Goal: Information Seeking & Learning: Find specific fact

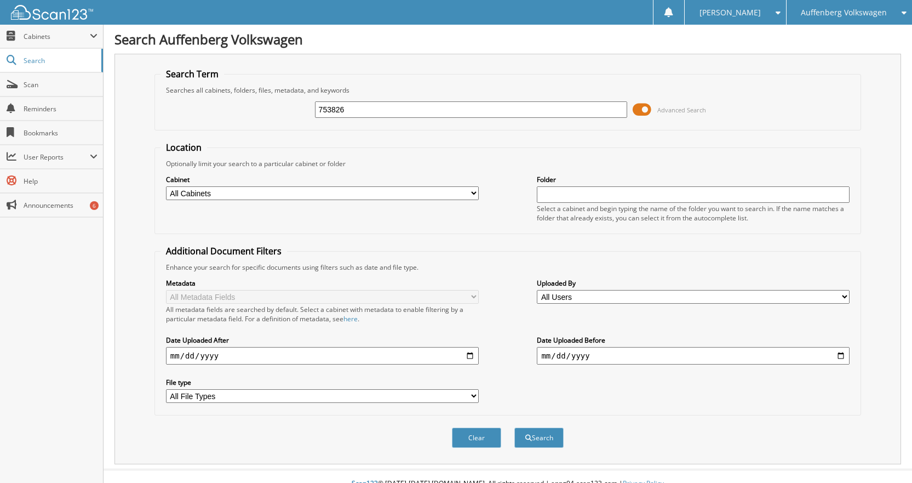
type input "753826"
click at [514, 427] on button "Search" at bounding box center [538, 437] width 49 height 20
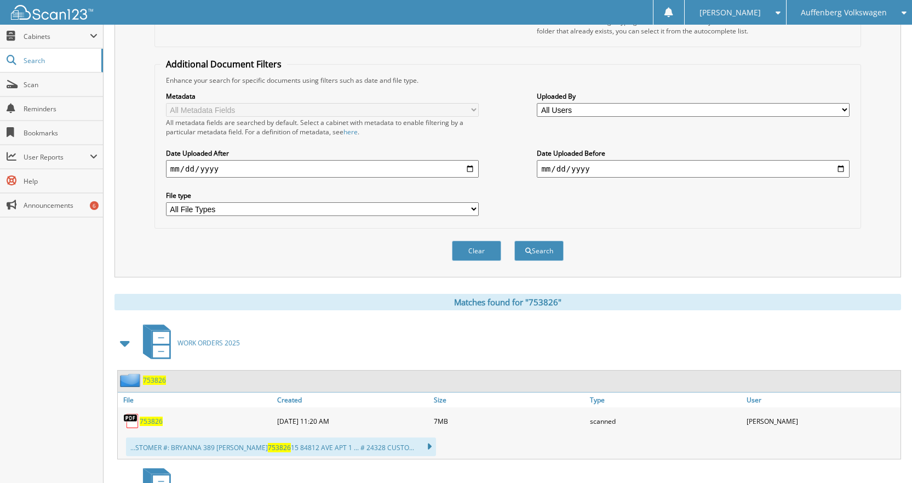
scroll to position [329, 0]
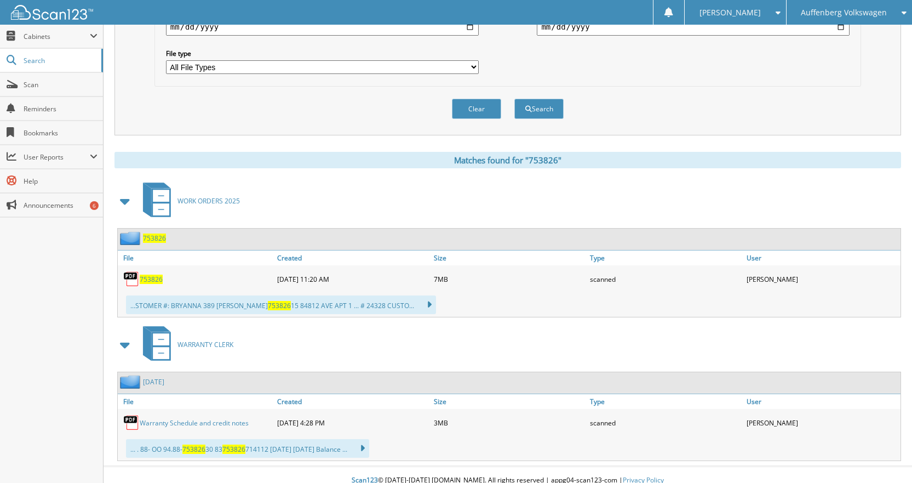
click at [153, 280] on span "753826" at bounding box center [151, 278] width 23 height 9
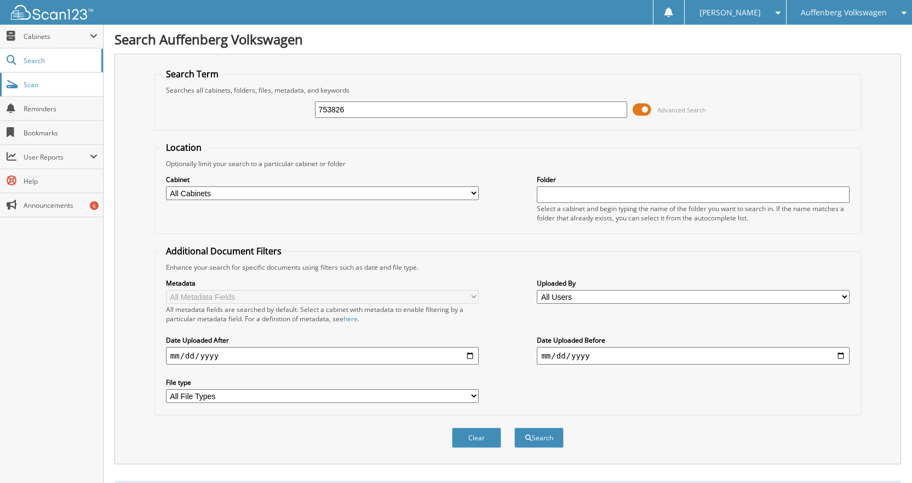
click at [30, 84] on span "Scan" at bounding box center [61, 84] width 74 height 9
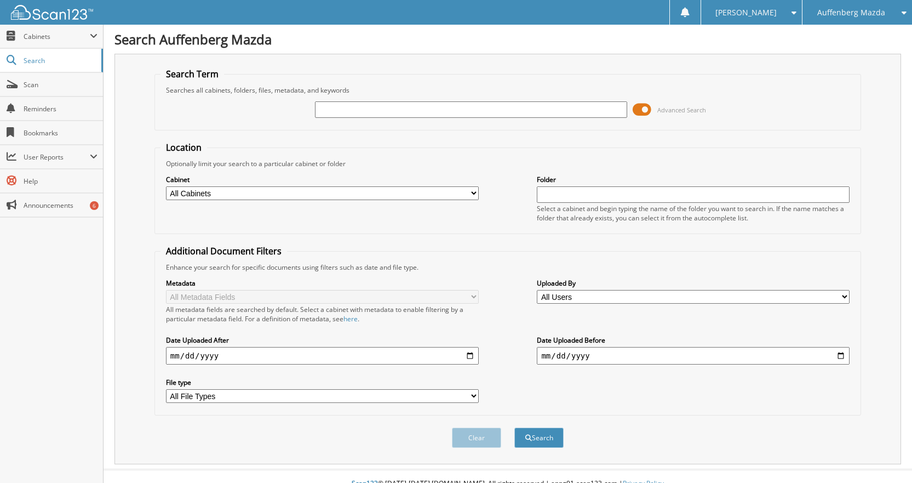
click at [351, 110] on input "text" at bounding box center [471, 109] width 313 height 16
type input "510684"
click at [514, 427] on button "Search" at bounding box center [538, 437] width 49 height 20
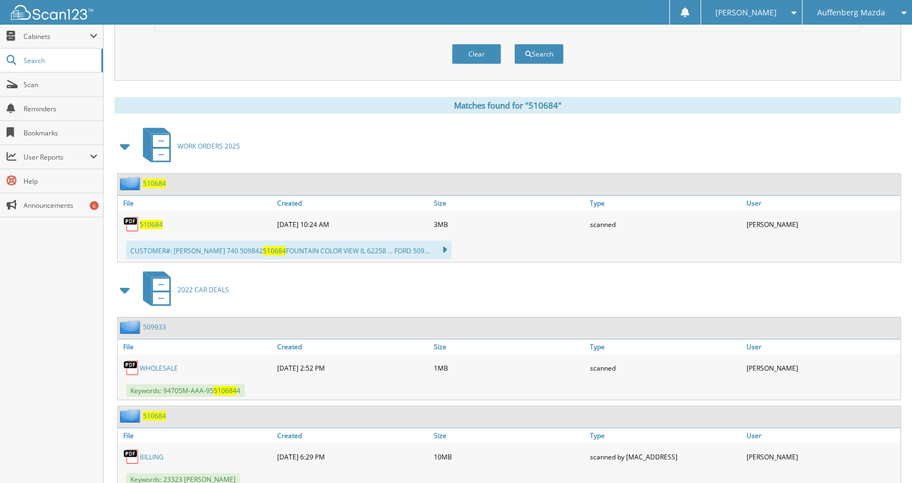
click at [162, 224] on span "510684" at bounding box center [151, 224] width 23 height 9
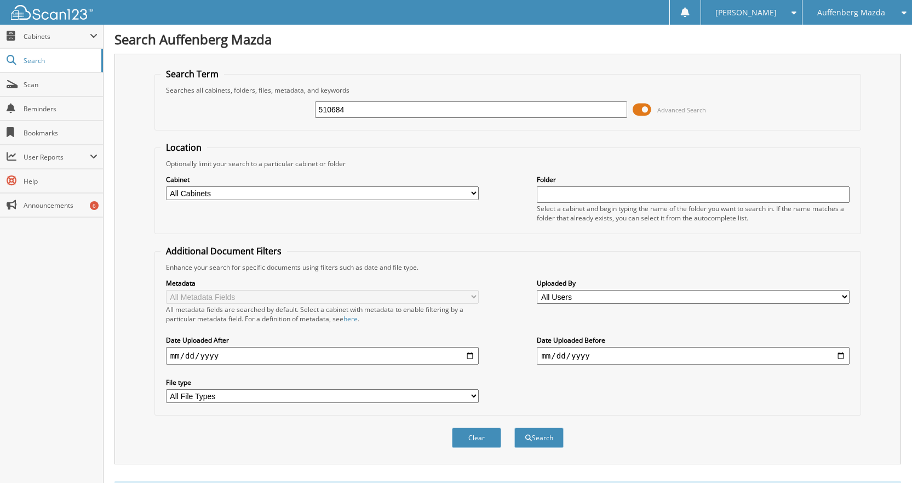
drag, startPoint x: 308, startPoint y: 107, endPoint x: 277, endPoint y: 101, distance: 32.2
click at [285, 102] on div "510684 Advanced Search" at bounding box center [508, 110] width 695 height 30
type input "508939"
click at [514, 427] on button "Search" at bounding box center [538, 437] width 49 height 20
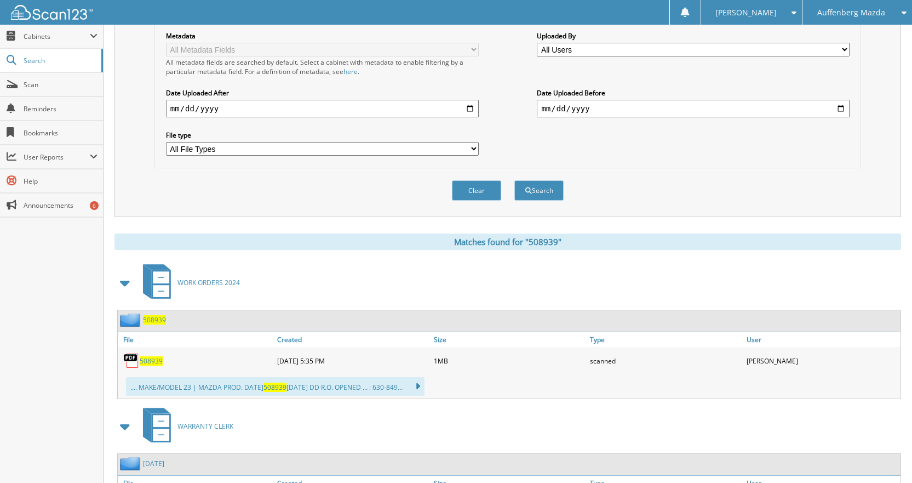
scroll to position [274, 0]
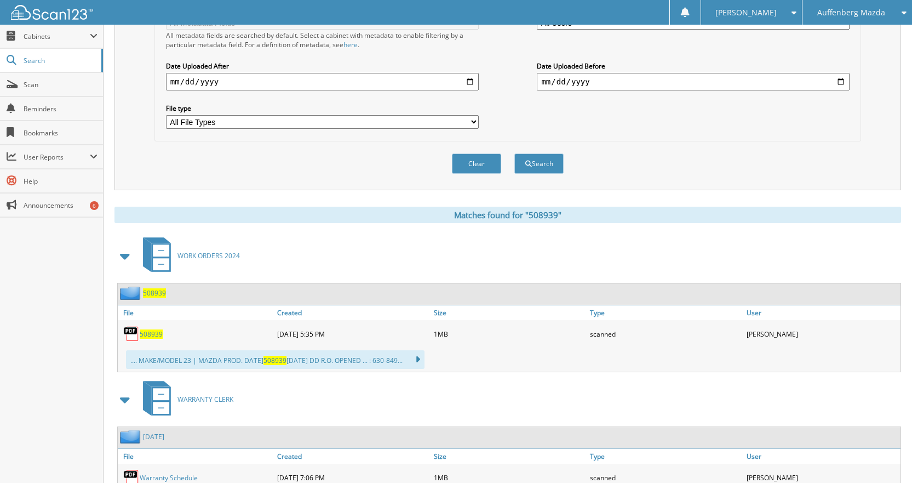
click at [145, 330] on span "508939" at bounding box center [151, 333] width 23 height 9
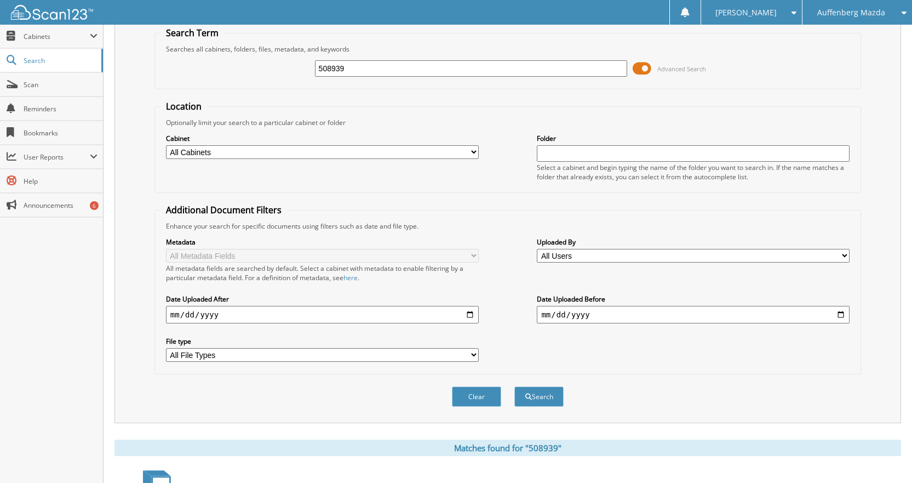
scroll to position [25, 0]
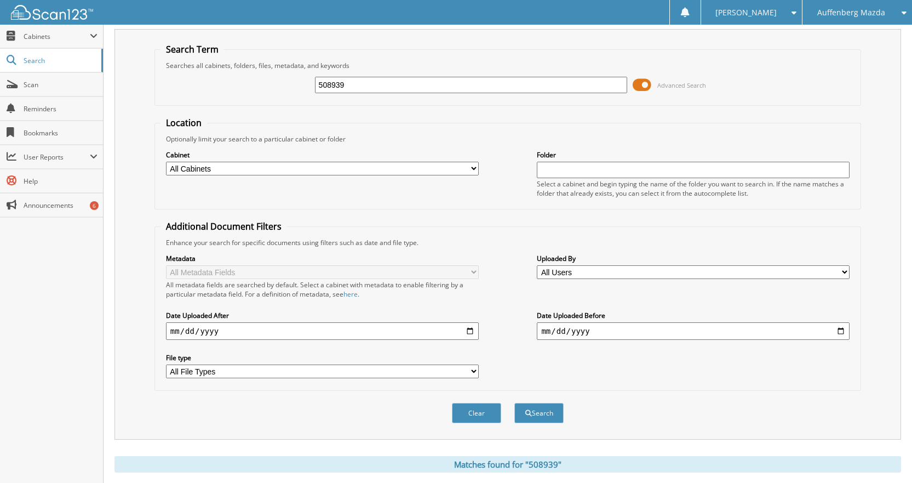
drag, startPoint x: 347, startPoint y: 83, endPoint x: 236, endPoint y: 73, distance: 111.7
click at [235, 73] on div "508939 Advanced Search" at bounding box center [508, 85] width 695 height 30
type input "511110"
click at [514, 403] on button "Search" at bounding box center [538, 413] width 49 height 20
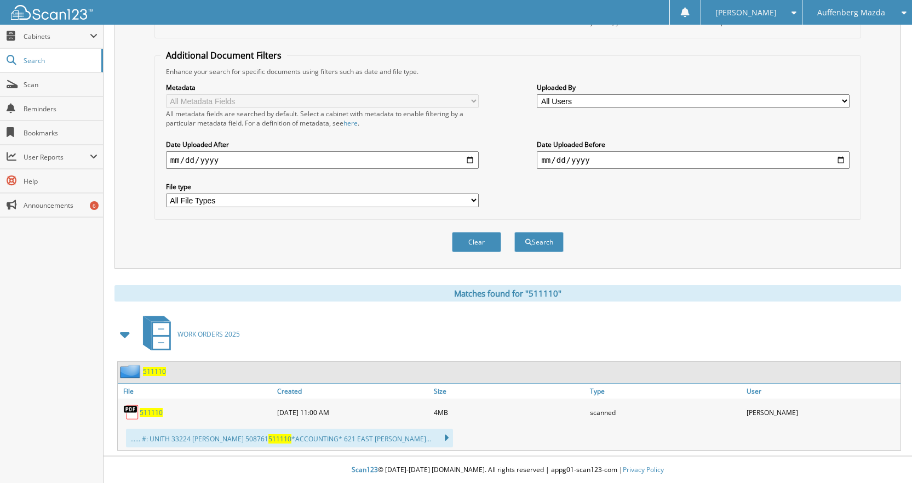
scroll to position [197, 0]
click at [146, 413] on span "511110" at bounding box center [151, 411] width 23 height 9
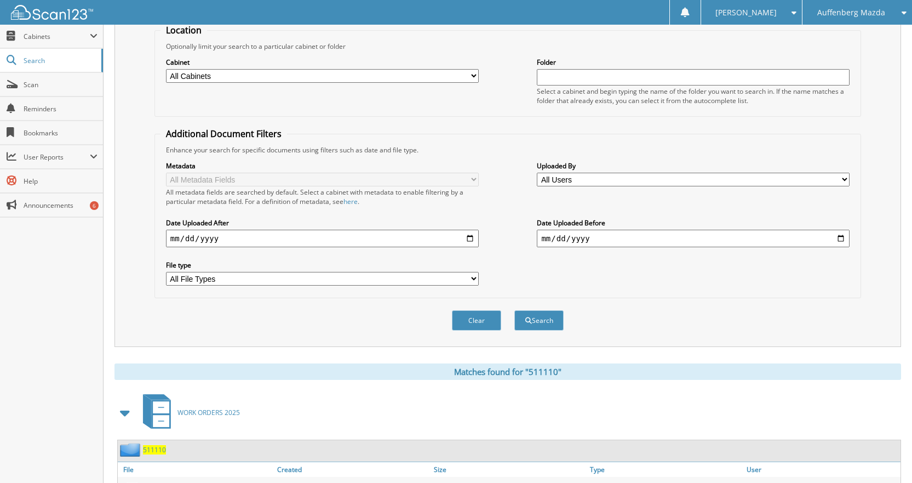
scroll to position [0, 0]
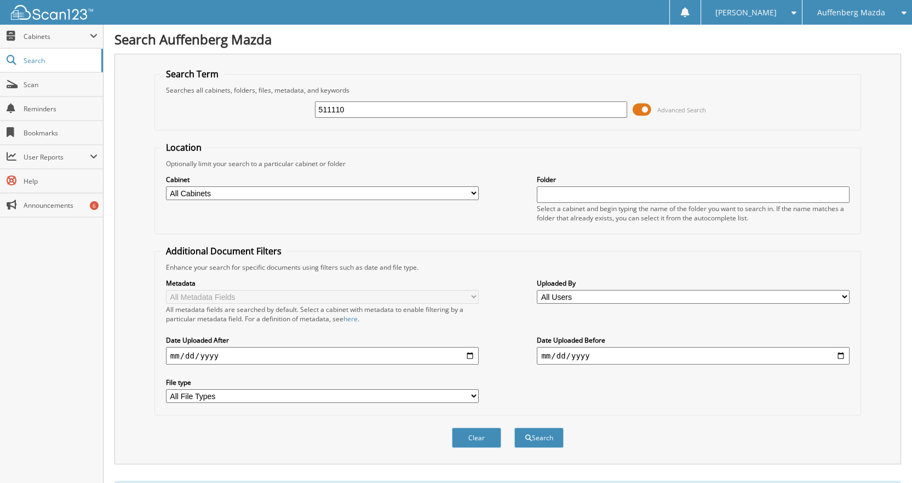
drag, startPoint x: 379, startPoint y: 111, endPoint x: 252, endPoint y: 108, distance: 127.1
click at [252, 108] on div "511110 Advanced Search" at bounding box center [508, 110] width 695 height 30
type input "510744"
click at [514, 427] on button "Search" at bounding box center [538, 437] width 49 height 20
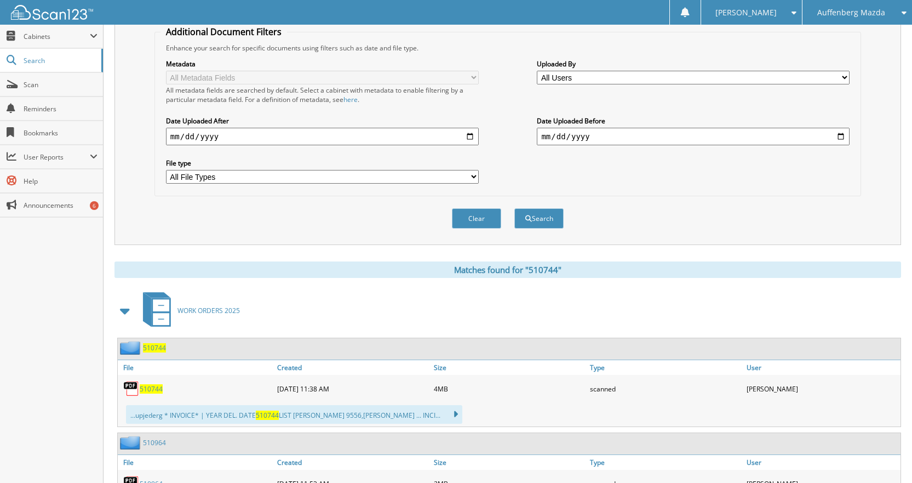
click at [150, 387] on span "510744" at bounding box center [151, 388] width 23 height 9
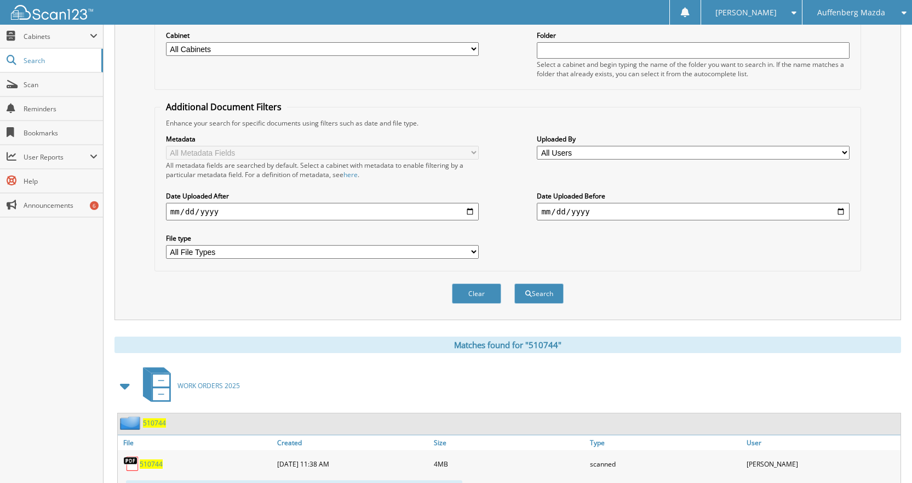
scroll to position [0, 0]
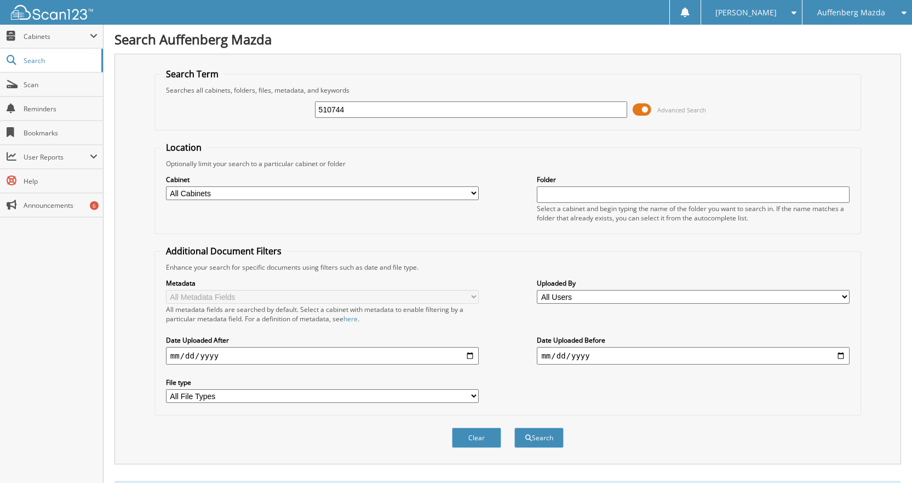
drag, startPoint x: 369, startPoint y: 102, endPoint x: 290, endPoint y: 107, distance: 78.5
click at [290, 107] on div "510744 Advanced Search" at bounding box center [508, 110] width 695 height 30
type input "509967"
click at [514, 427] on button "Search" at bounding box center [538, 437] width 49 height 20
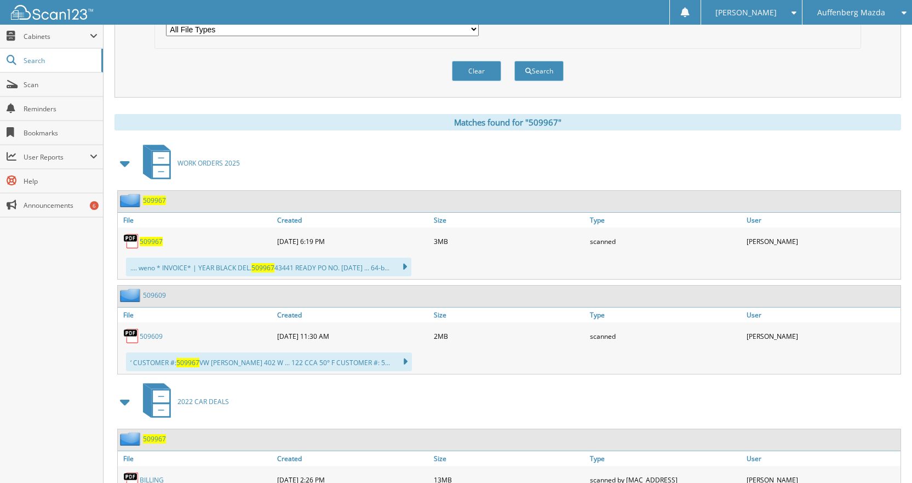
scroll to position [383, 0]
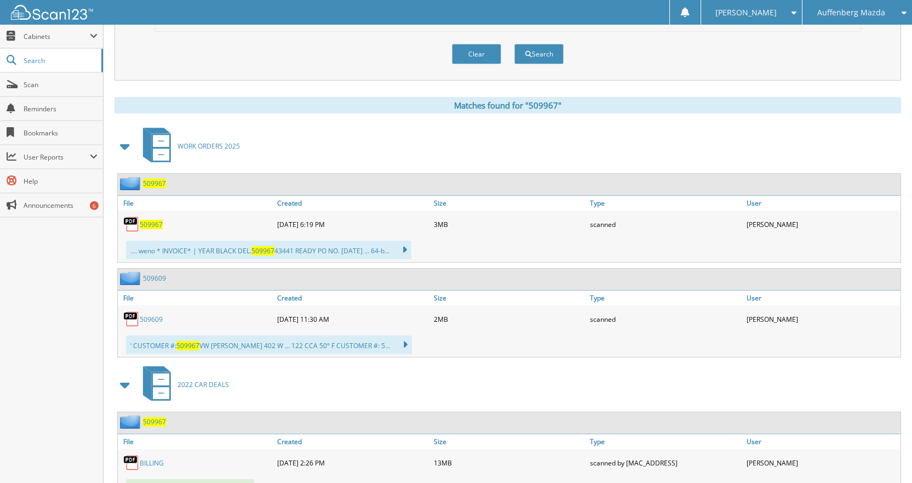
click at [159, 227] on span "509967" at bounding box center [151, 224] width 23 height 9
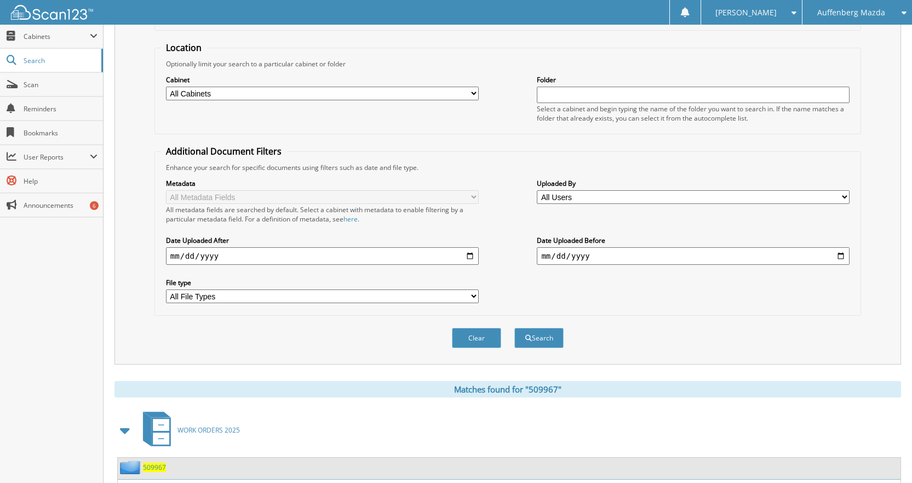
scroll to position [0, 0]
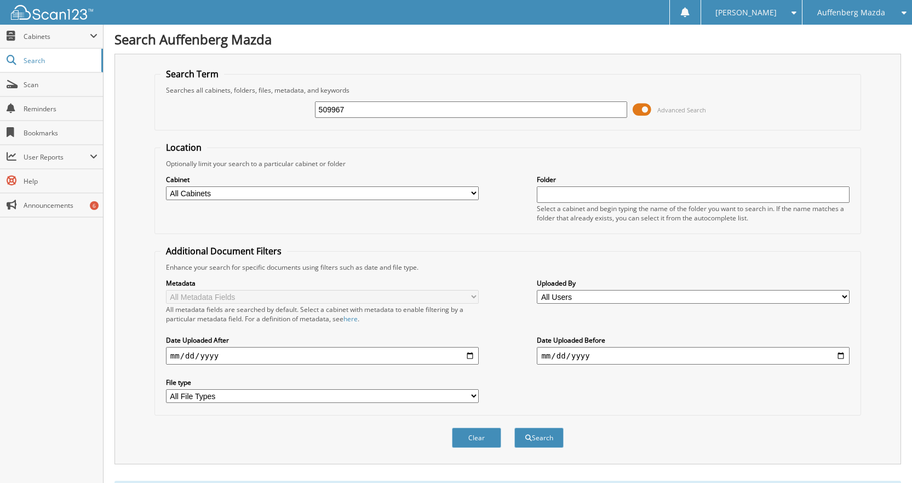
drag, startPoint x: 352, startPoint y: 113, endPoint x: 268, endPoint y: 102, distance: 84.5
click at [268, 102] on div "509967 Advanced Search" at bounding box center [508, 110] width 695 height 30
type input "511000"
click at [514, 427] on button "Search" at bounding box center [538, 437] width 49 height 20
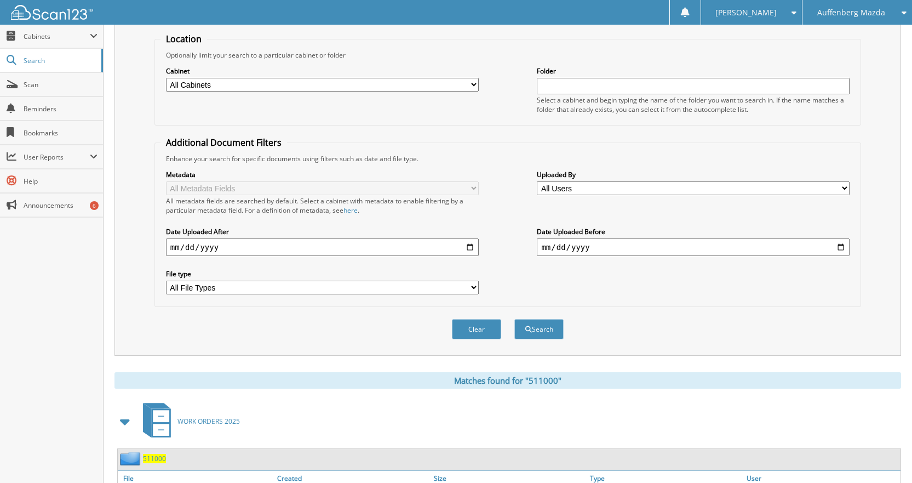
scroll to position [197, 0]
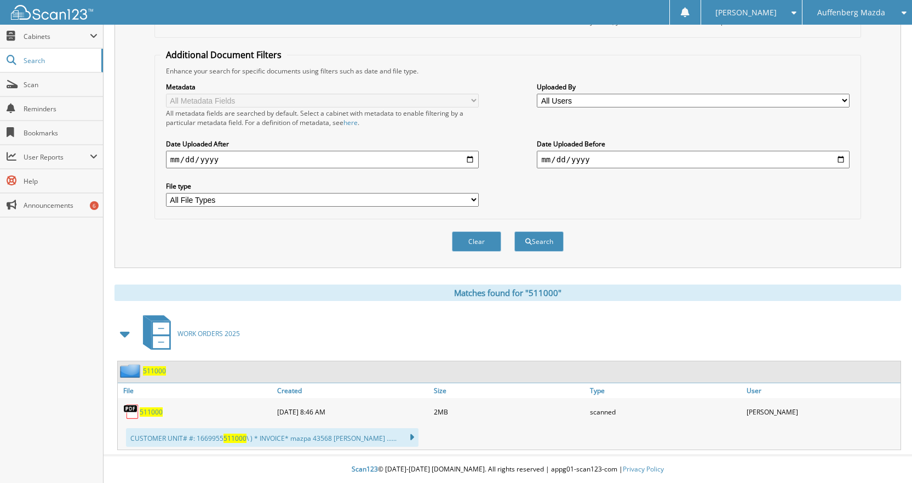
click at [153, 410] on span "511000" at bounding box center [151, 411] width 23 height 9
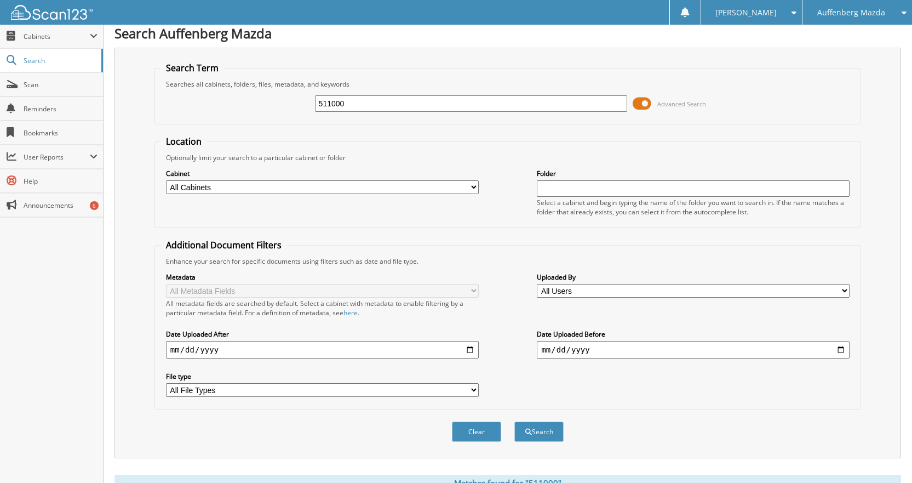
scroll to position [0, 0]
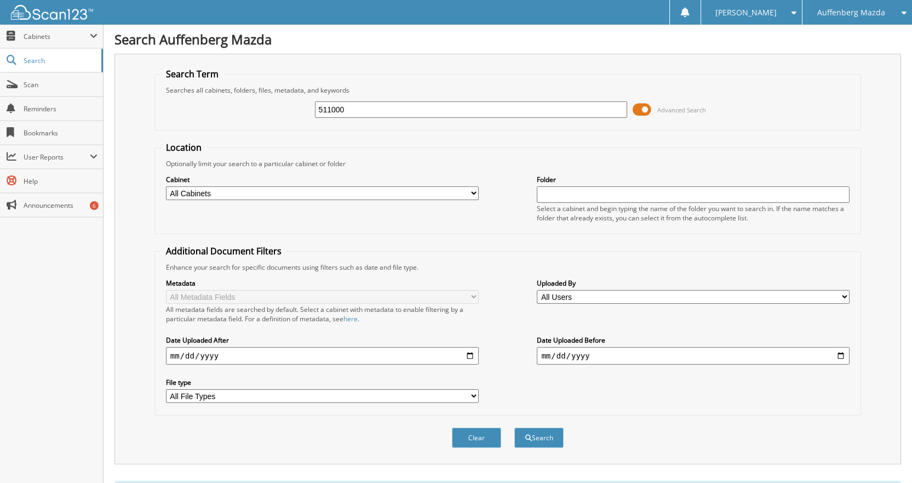
drag, startPoint x: 268, startPoint y: 102, endPoint x: 245, endPoint y: 99, distance: 23.2
click at [245, 99] on div "511000 Advanced Search" at bounding box center [508, 110] width 695 height 30
type input "507126"
click at [514, 427] on button "Search" at bounding box center [538, 437] width 49 height 20
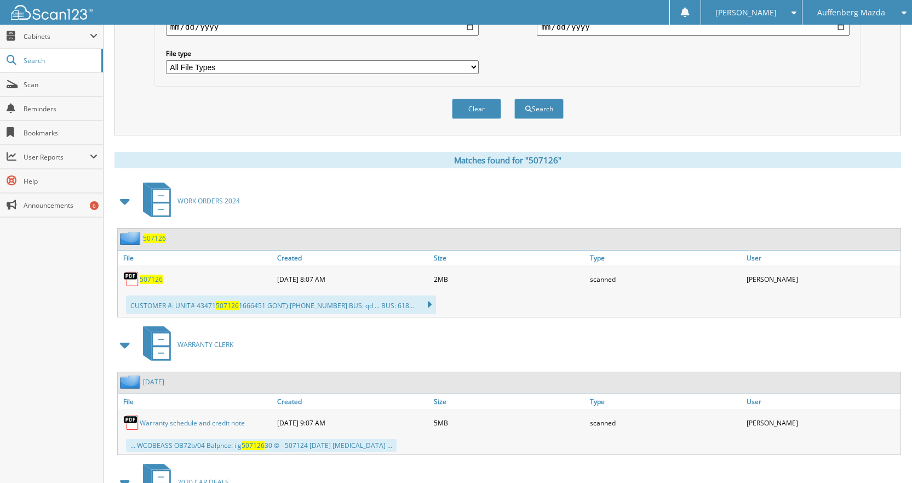
click at [163, 280] on div "507126" at bounding box center [196, 279] width 157 height 22
click at [154, 280] on span "507126" at bounding box center [151, 278] width 23 height 9
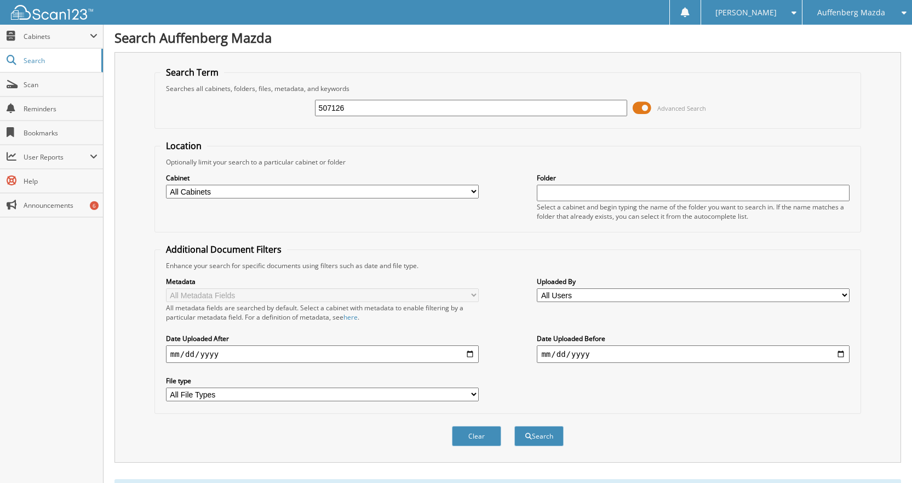
scroll to position [0, 0]
drag, startPoint x: 368, startPoint y: 117, endPoint x: 288, endPoint y: 113, distance: 80.1
click at [288, 113] on div "507126 Advanced Search" at bounding box center [508, 110] width 695 height 30
type input "509479"
click at [514, 427] on button "Search" at bounding box center [538, 437] width 49 height 20
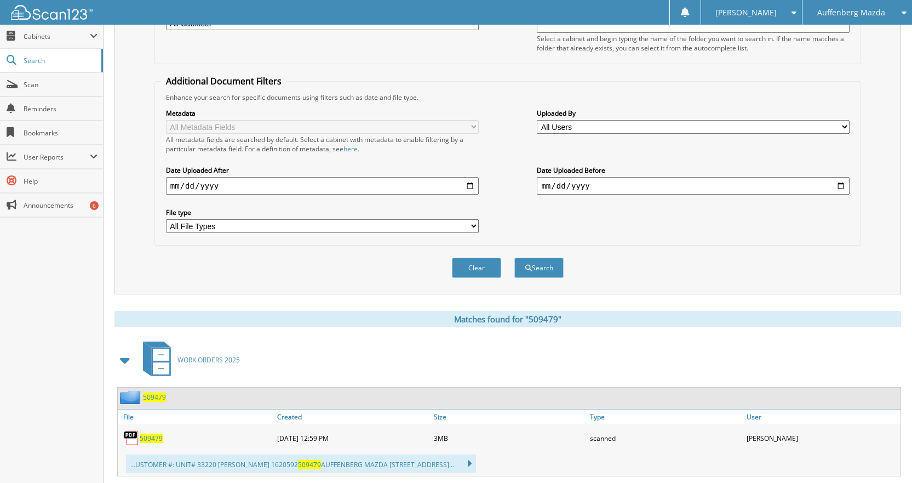
scroll to position [329, 0]
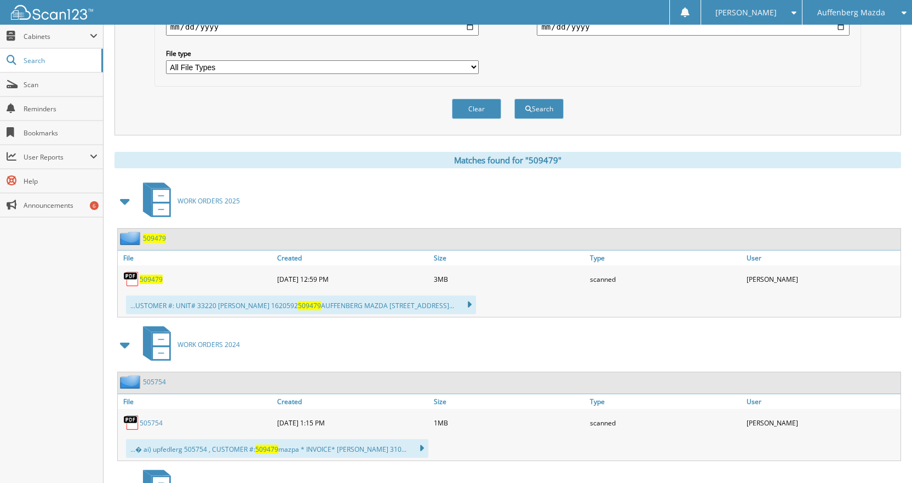
click at [152, 284] on span "509479" at bounding box center [151, 278] width 23 height 9
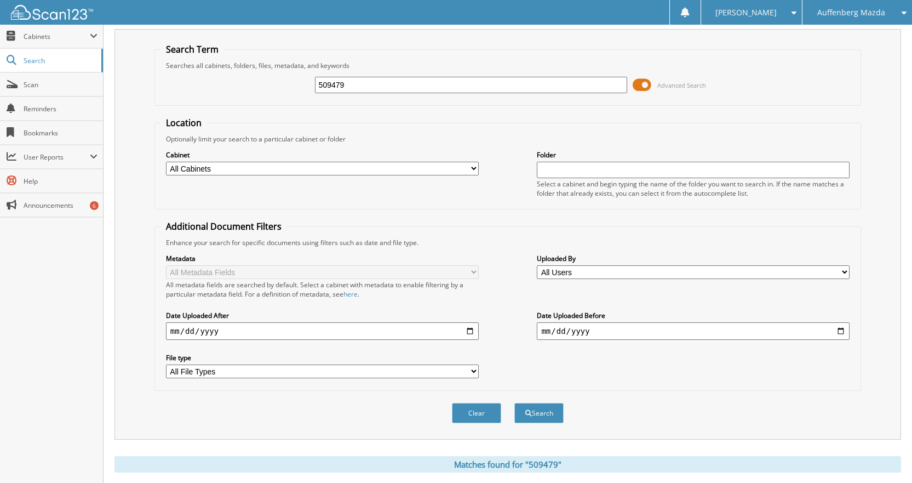
scroll to position [0, 0]
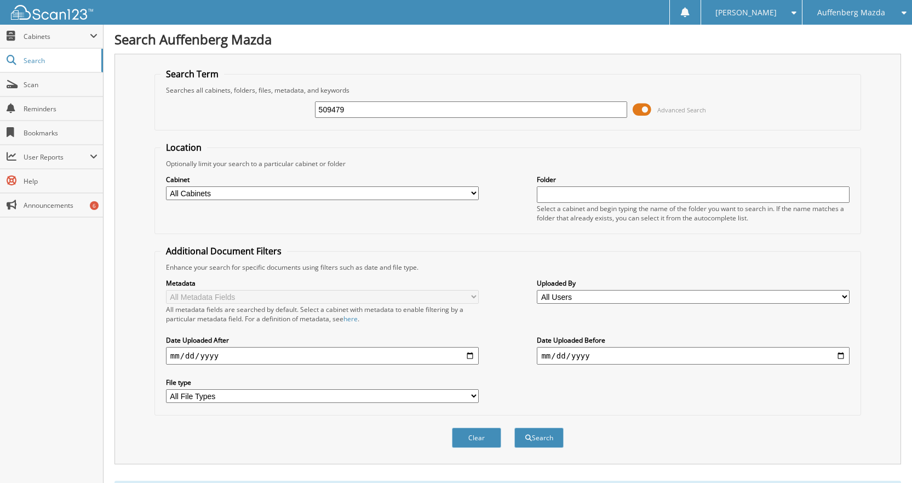
drag, startPoint x: 364, startPoint y: 111, endPoint x: 250, endPoint y: 101, distance: 113.8
click at [251, 101] on div "509479 Advanced Search" at bounding box center [508, 110] width 695 height 30
type input "509901"
click at [514, 427] on button "Search" at bounding box center [538, 437] width 49 height 20
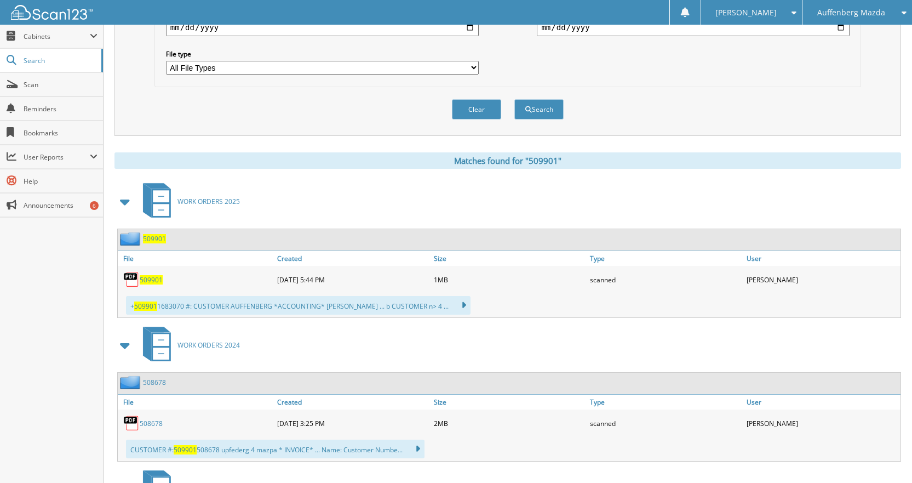
scroll to position [329, 0]
click at [144, 278] on span "509901" at bounding box center [151, 278] width 23 height 9
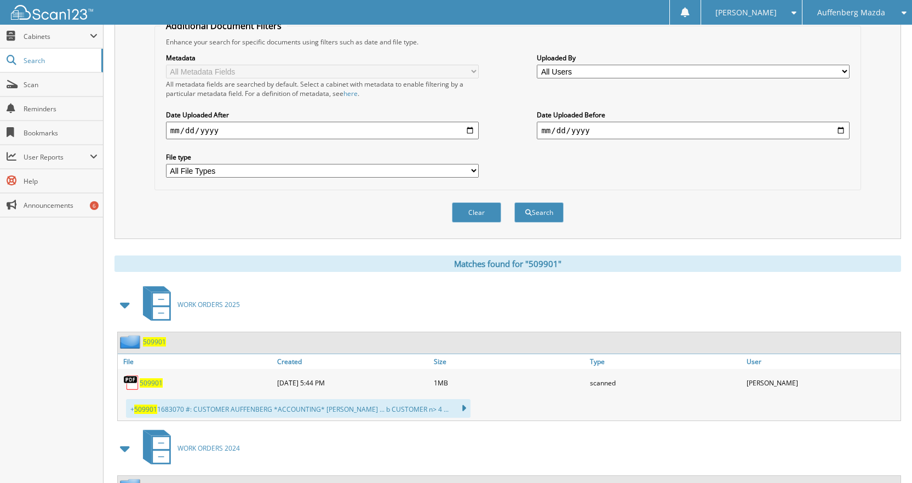
scroll to position [55, 0]
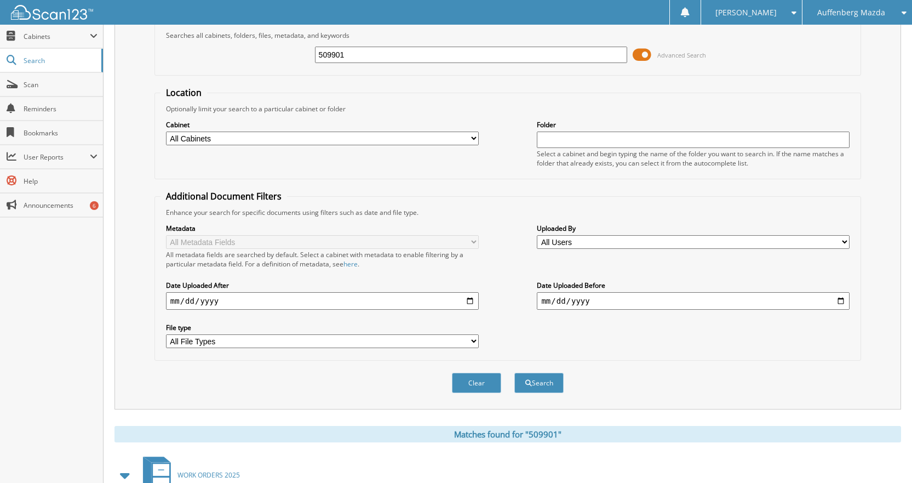
drag, startPoint x: 383, startPoint y: 61, endPoint x: 285, endPoint y: 55, distance: 97.7
click at [285, 55] on div "509901 Advanced Search" at bounding box center [508, 55] width 695 height 30
type input "509168"
click at [514, 373] on button "Search" at bounding box center [538, 383] width 49 height 20
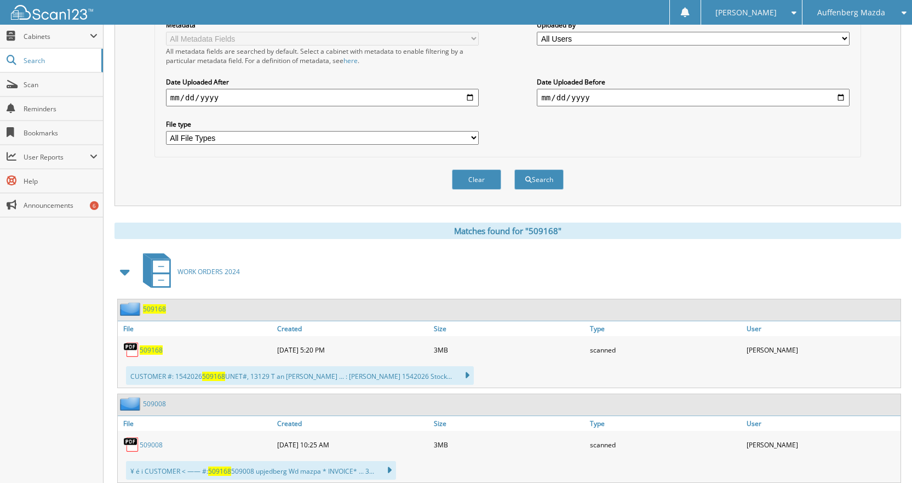
scroll to position [329, 0]
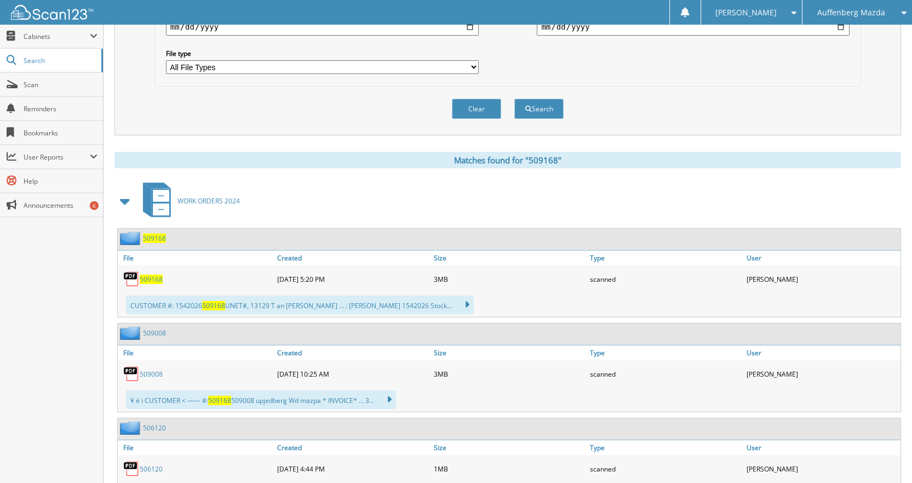
click at [146, 277] on span "509168" at bounding box center [151, 278] width 23 height 9
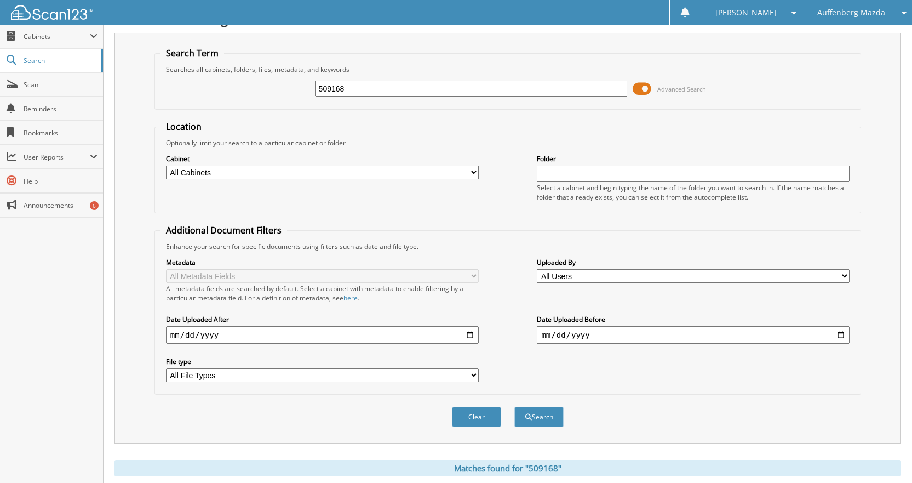
scroll to position [0, 0]
